Goal: Use online tool/utility: Utilize a website feature to perform a specific function

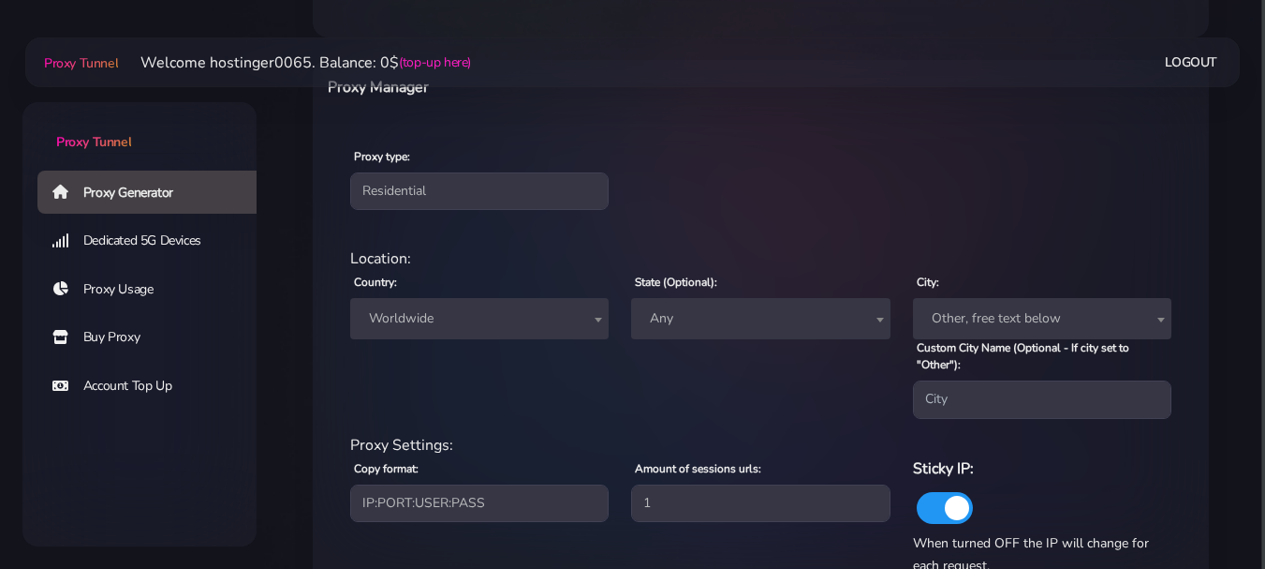
scroll to position [782, 0]
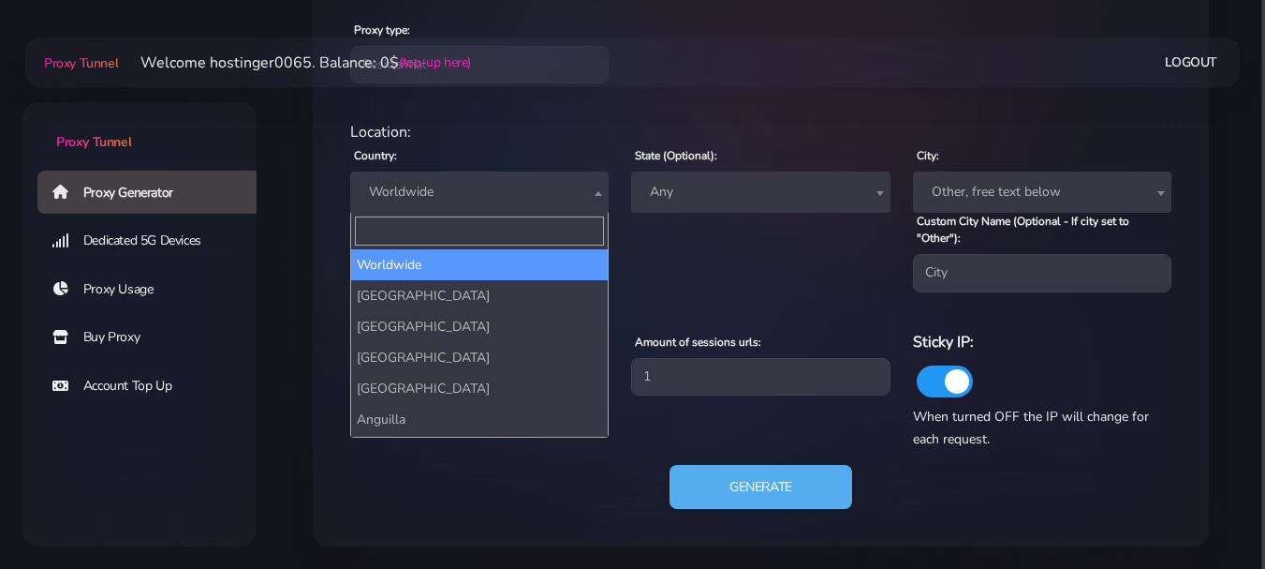
click at [584, 195] on span "Worldwide" at bounding box center [480, 192] width 236 height 26
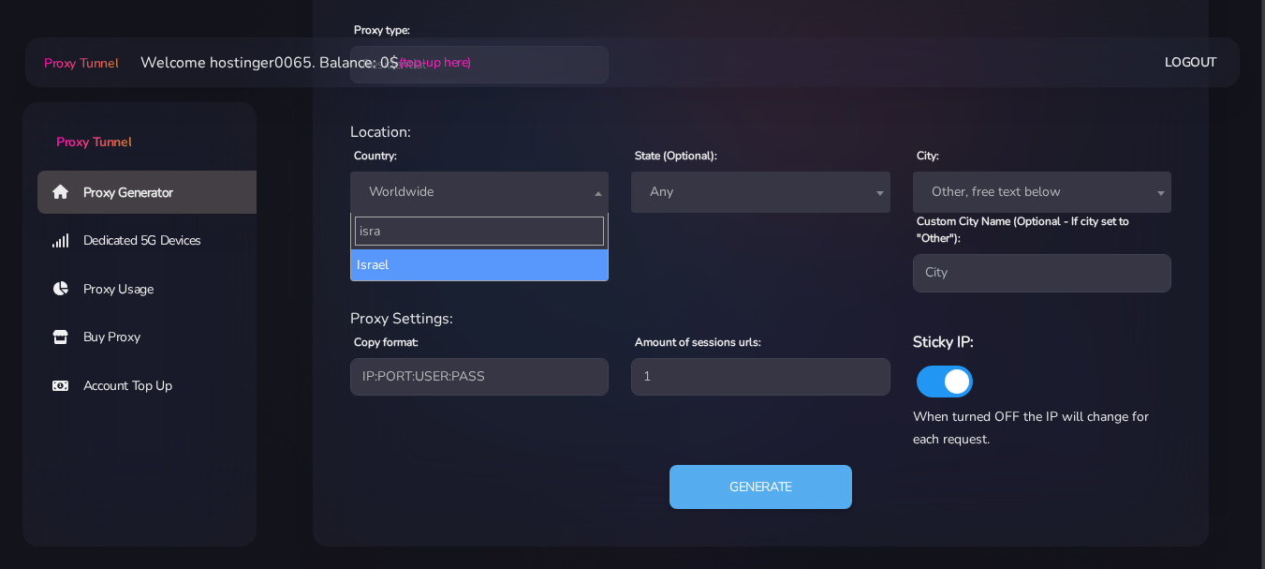
type input "isra"
select select "IL"
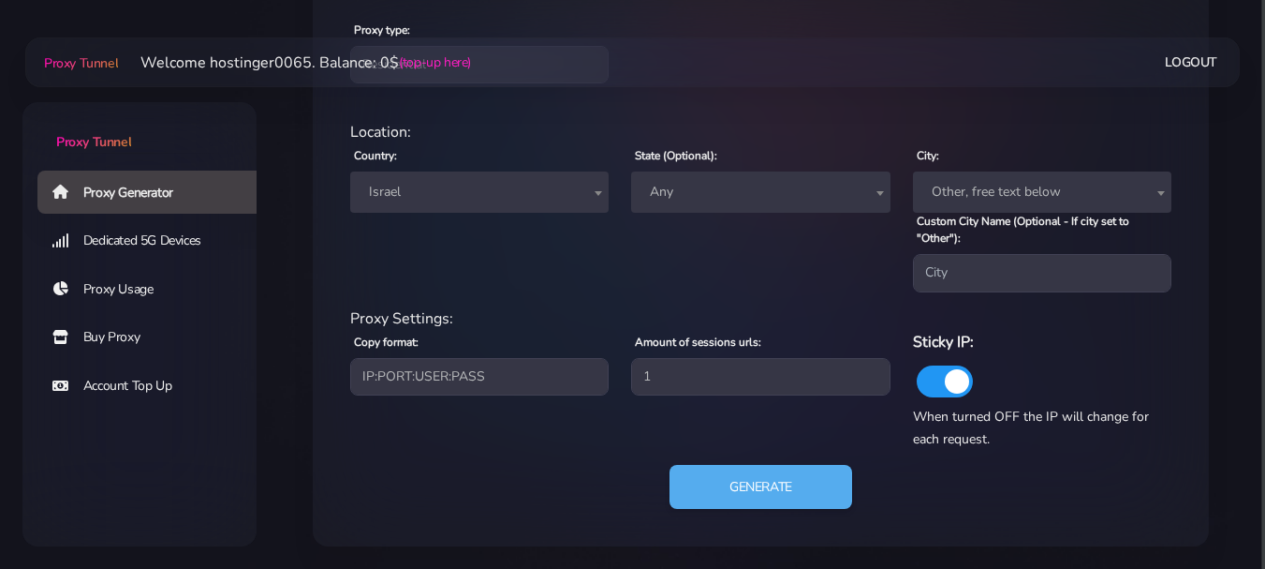
click at [1068, 189] on span "Other, free text below" at bounding box center [1042, 192] width 236 height 26
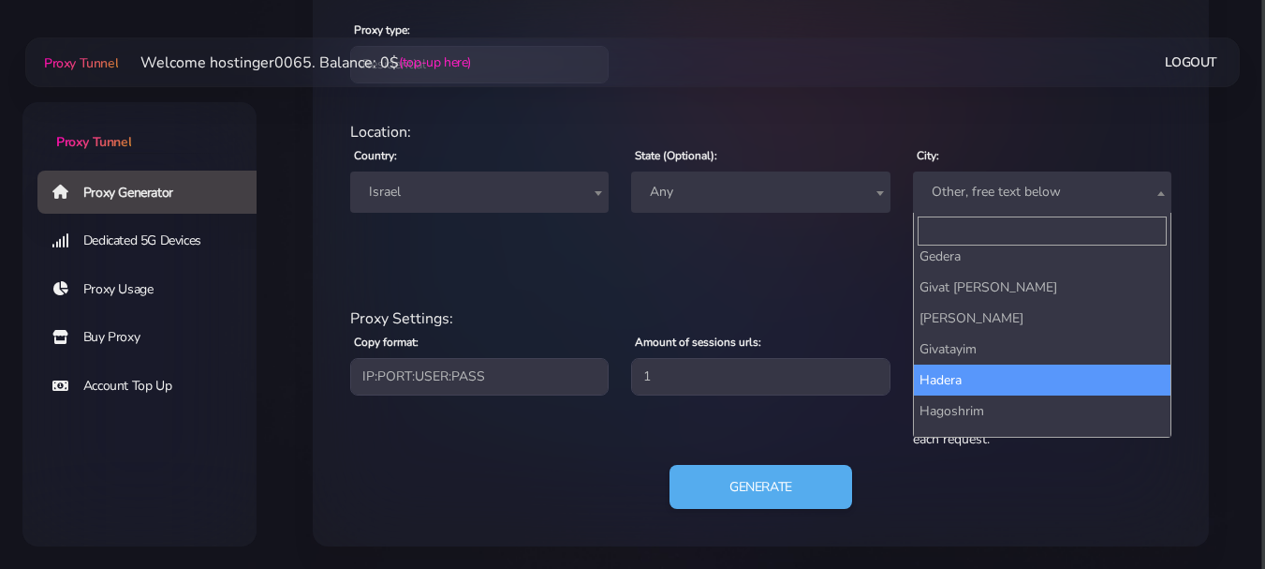
scroll to position [1124, 0]
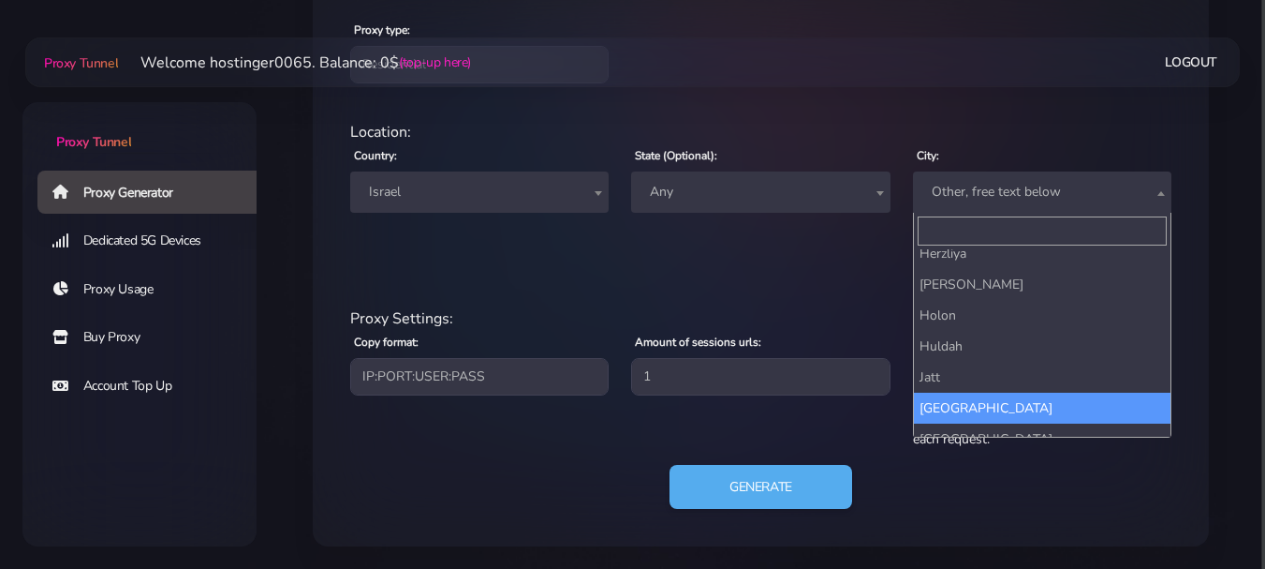
select select "Jerusalem"
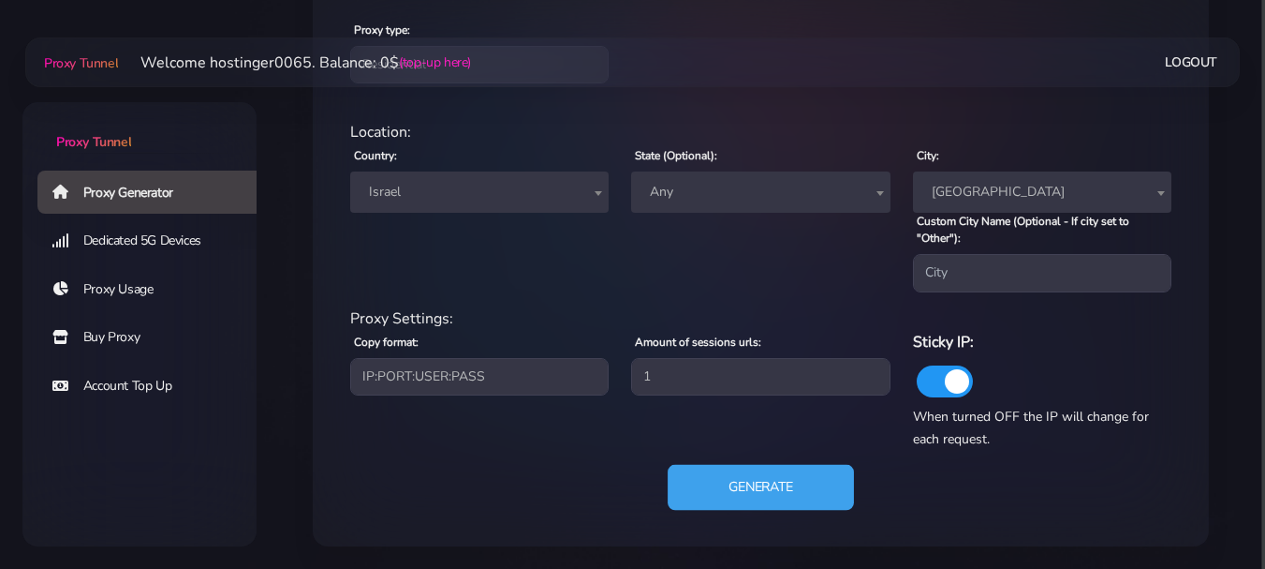
click at [821, 492] on button "Generate" at bounding box center [761, 487] width 186 height 46
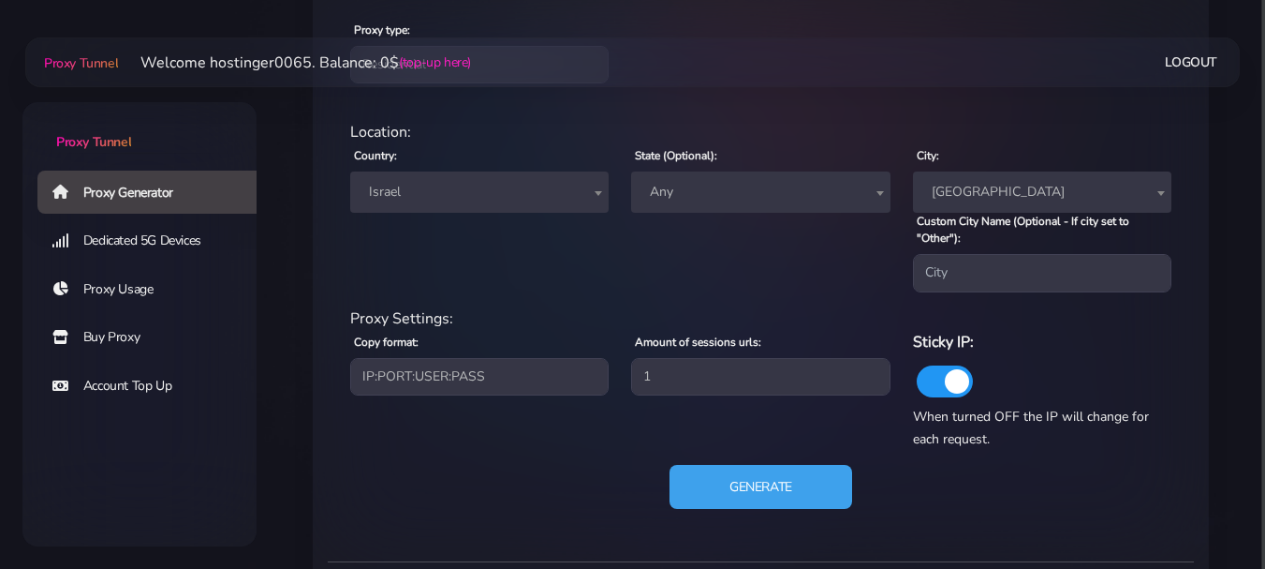
scroll to position [1013, 0]
